Goal: Transaction & Acquisition: Purchase product/service

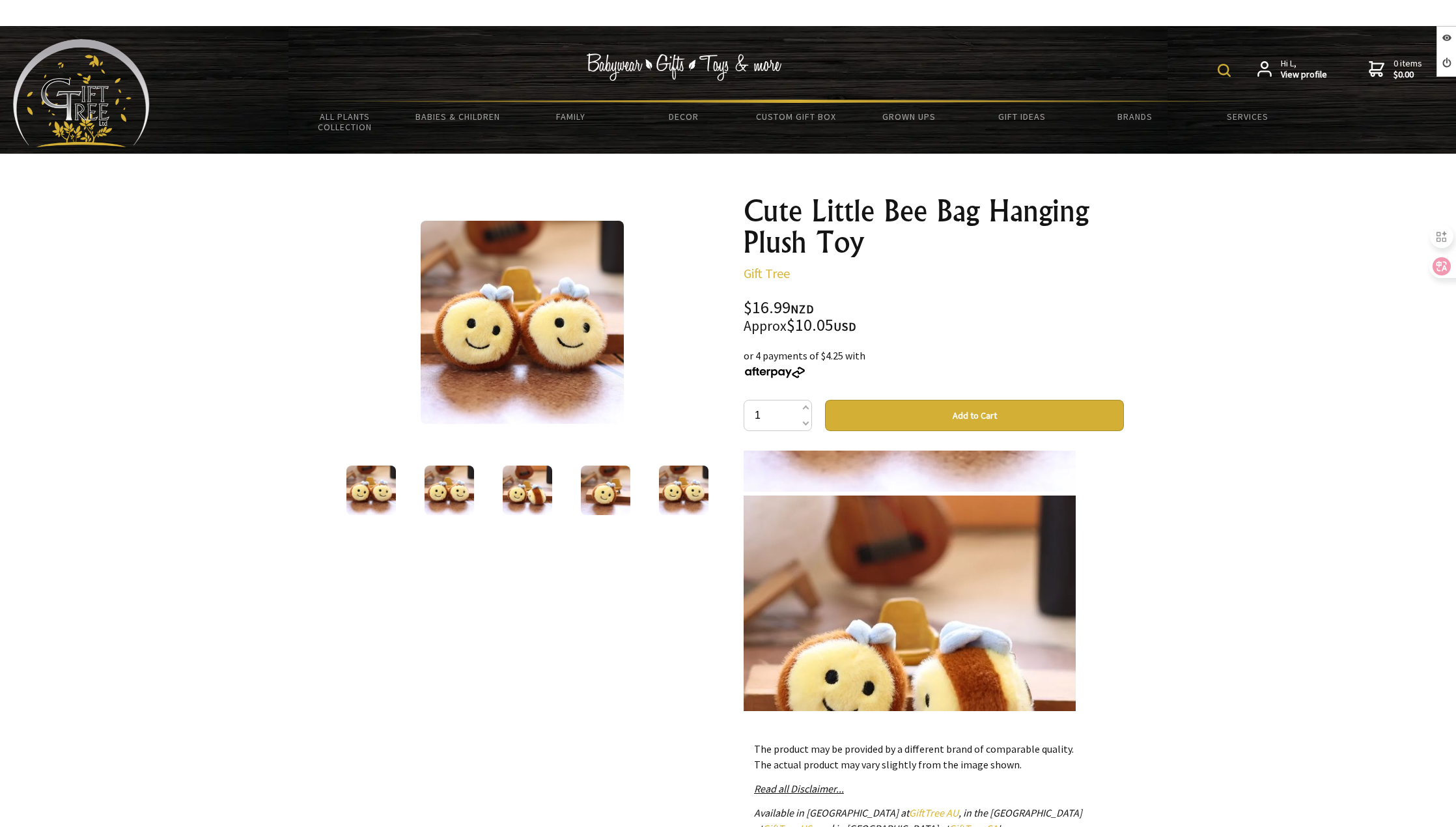
scroll to position [977, 0]
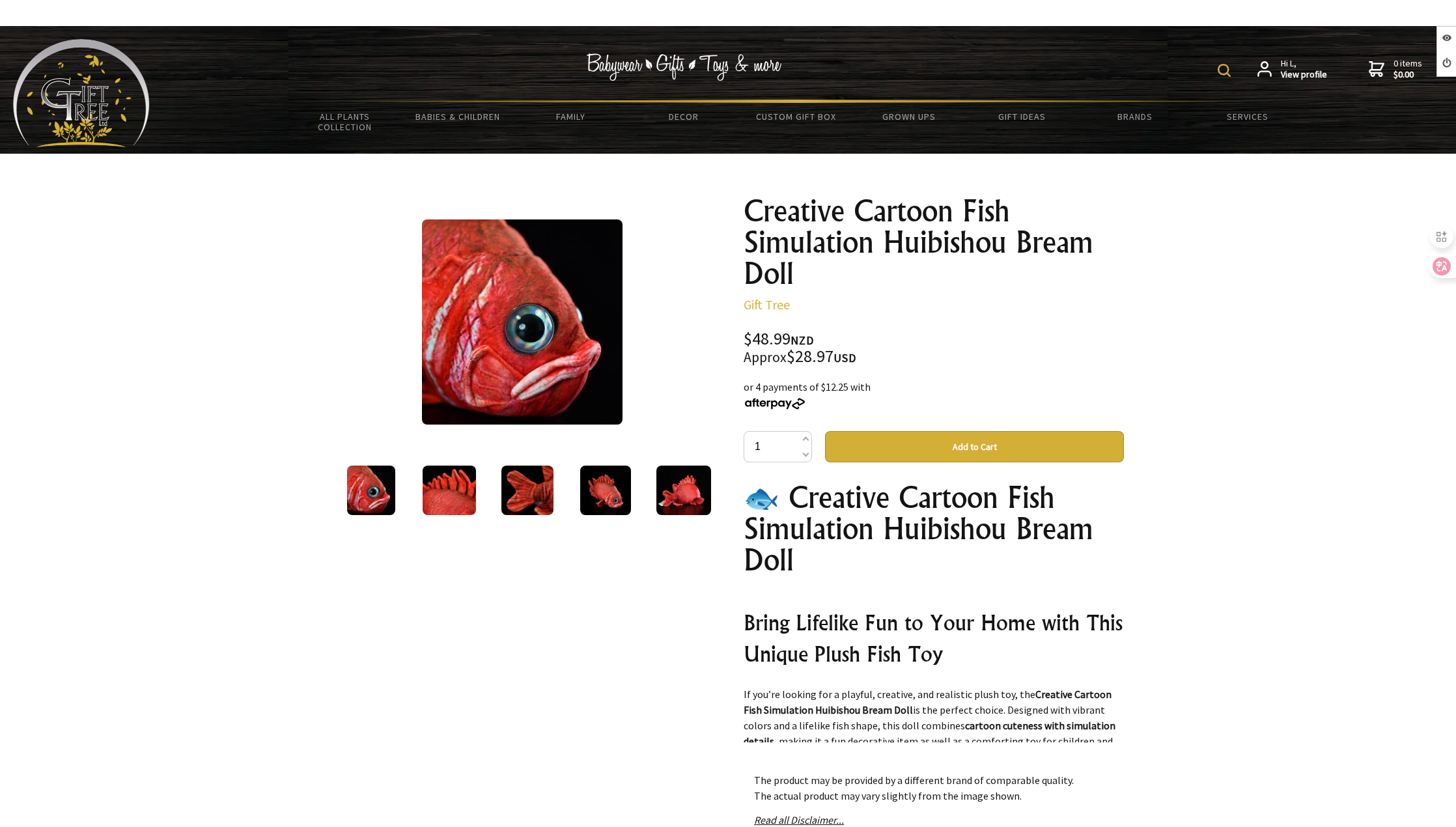
scroll to position [261, 0]
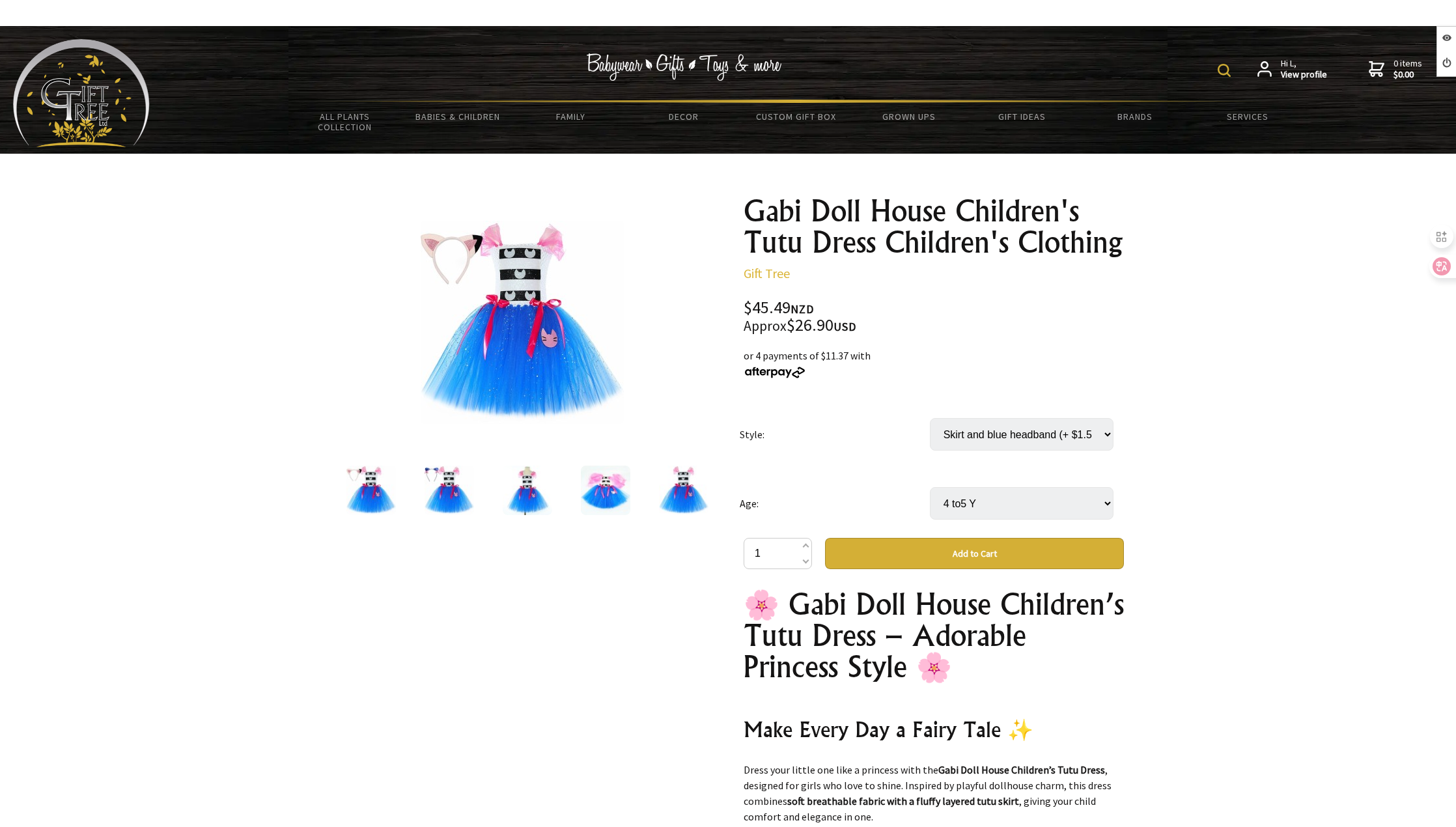
scroll to position [325, 0]
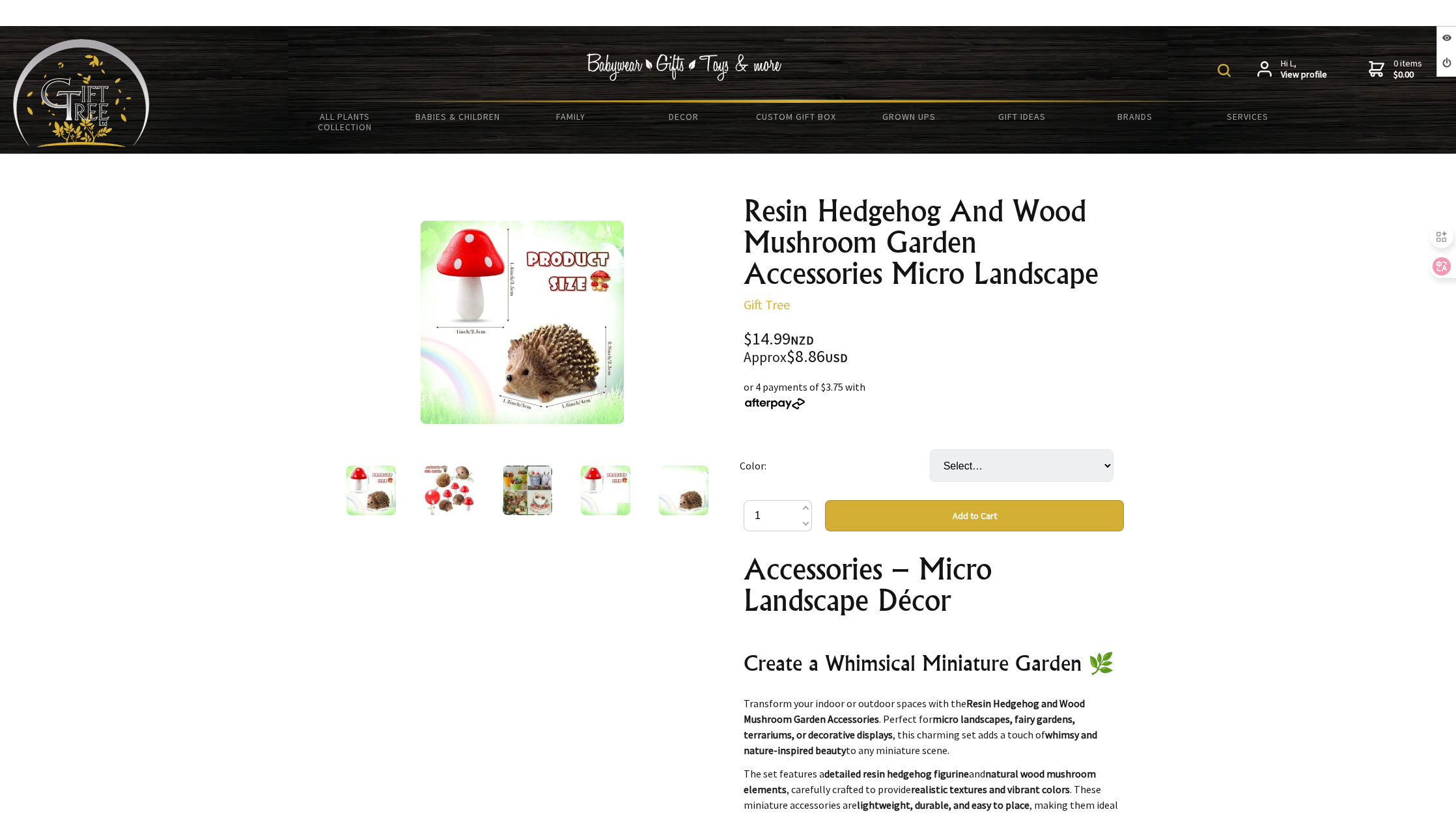
scroll to position [65, 0]
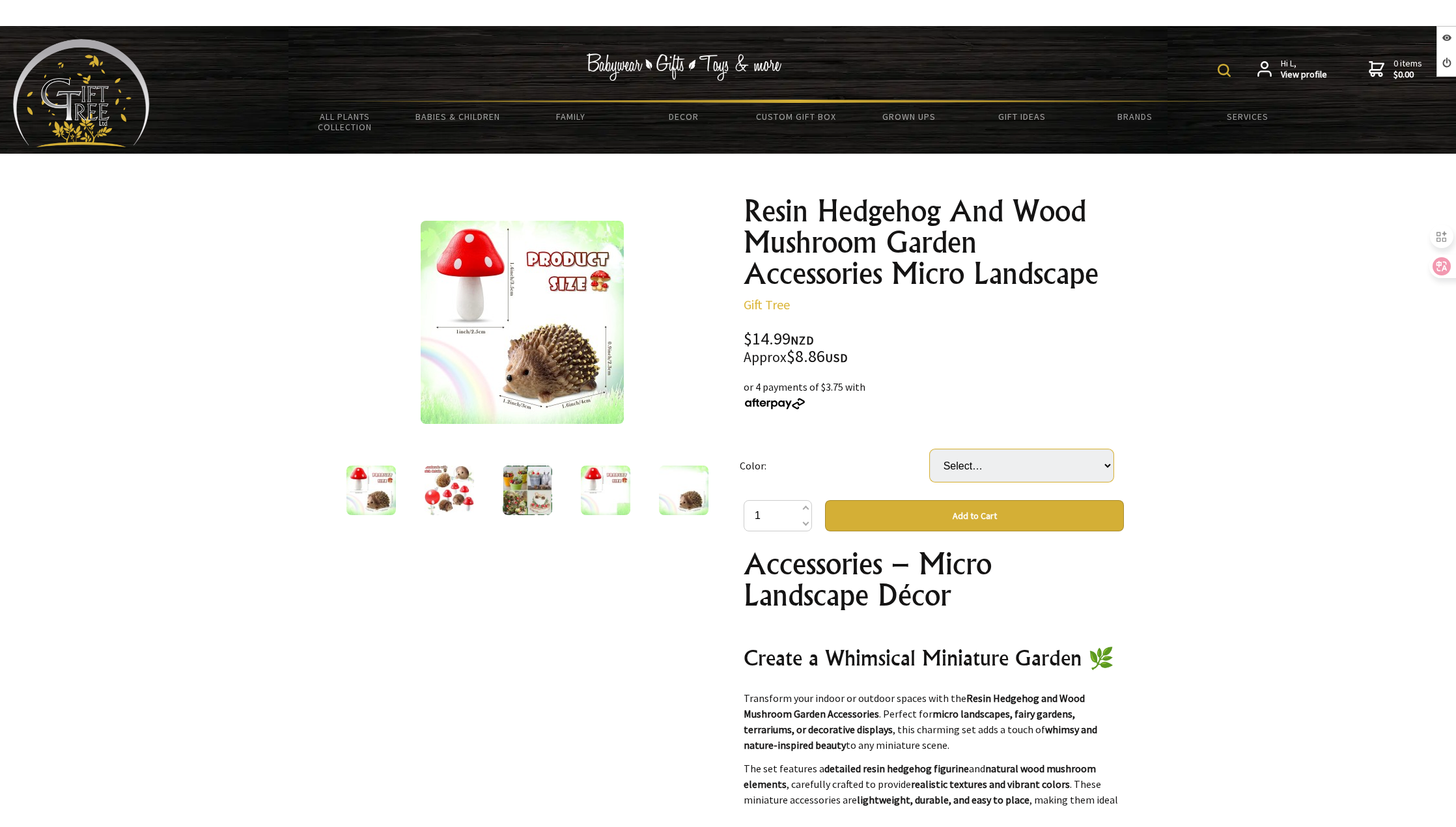
click at [955, 462] on select "Select… Mushroom Hedgehog (+ $0.50) 2 Hedgehog 4 Mushrooms (+ $6.00)" at bounding box center [1021, 466] width 183 height 33
click at [966, 470] on select "Select… Mushroom Hedgehog (+ $0.50) 2 Hedgehog 4 Mushrooms (+ $6.00)" at bounding box center [1021, 466] width 183 height 33
select select "2 Hedgehog 4 Mushrooms"
click at [930, 449] on select "Select… Mushroom Hedgehog (+ $0.50) 2 Hedgehog 4 Mushrooms (+ $6.00)" at bounding box center [1021, 466] width 183 height 33
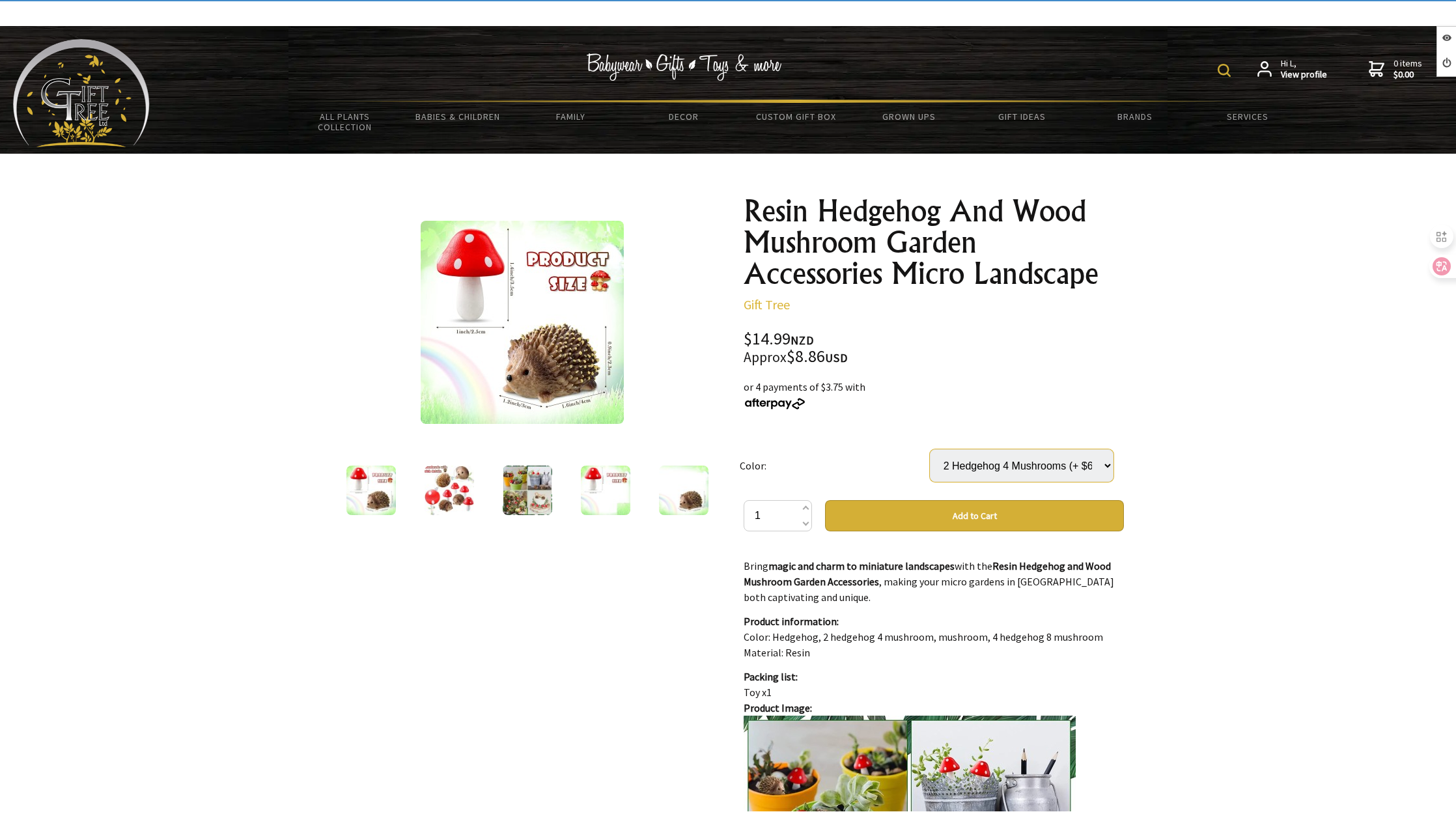
scroll to position [782, 0]
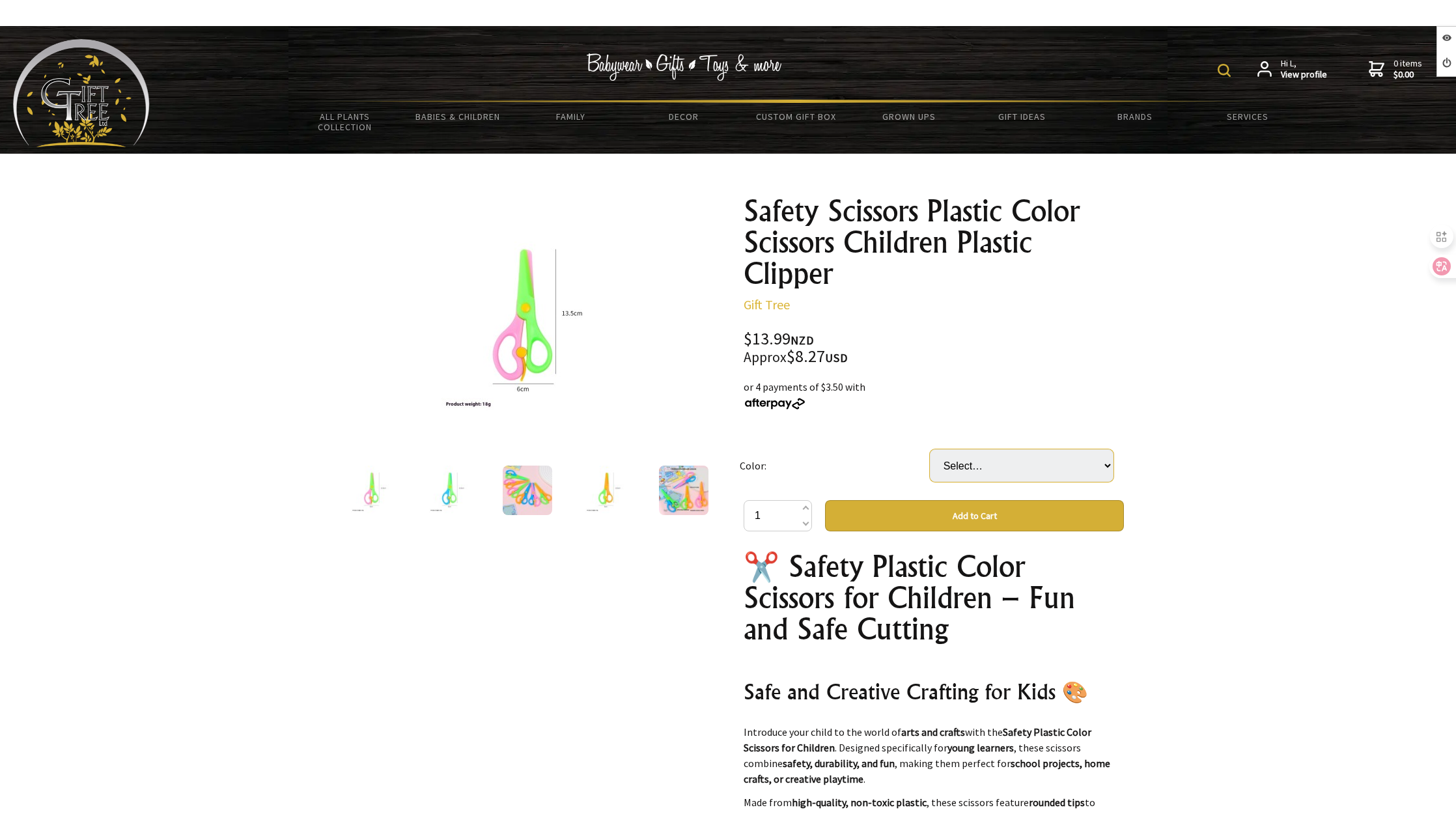
drag, startPoint x: 989, startPoint y: 459, endPoint x: 990, endPoint y: 479, distance: 20.0
click at [989, 459] on select "Select… Blue And Orange Blue And Pink Green And Blue Green And Pink Orange And …" at bounding box center [1021, 466] width 183 height 33
select select "6PCS"
click at [930, 449] on select "Select… Blue And Orange Blue And Pink Green And Blue Green And Pink Orange And …" at bounding box center [1021, 466] width 183 height 33
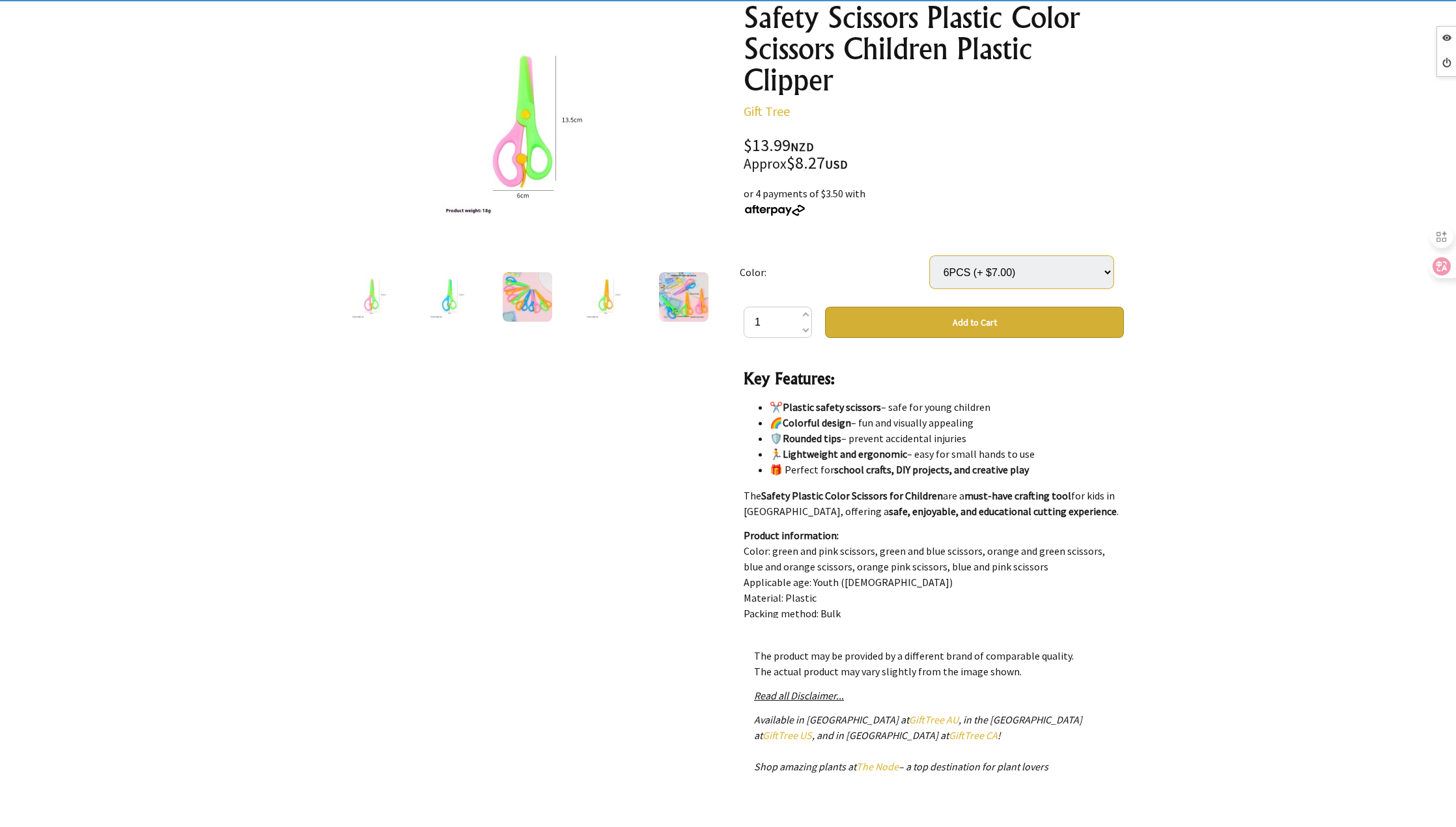
scroll to position [195, 0]
